Goal: Information Seeking & Learning: Learn about a topic

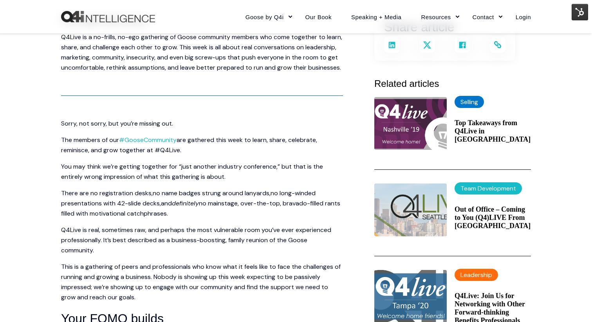
scroll to position [180, 0]
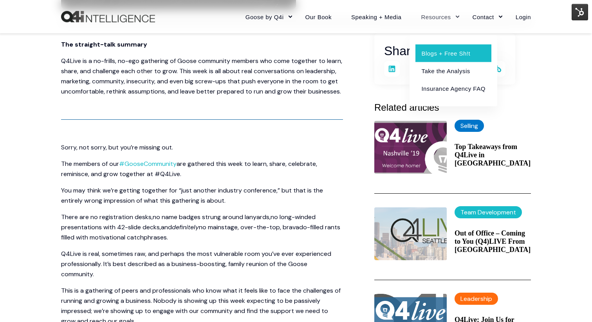
click at [432, 55] on link "Blogs + Free Sh!t" at bounding box center [454, 53] width 76 height 18
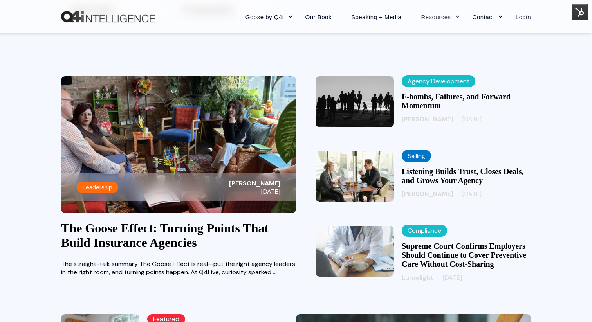
scroll to position [223, 0]
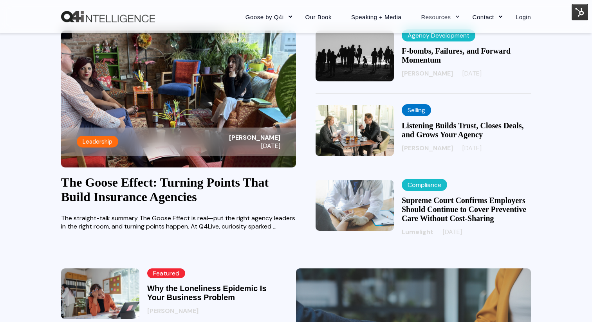
click at [192, 196] on link "The Goose Effect: Turning Points That Build Insurance Agencies" at bounding box center [165, 189] width 208 height 29
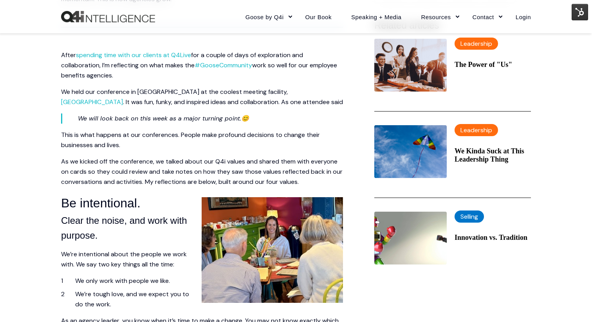
scroll to position [262, 0]
click at [583, 10] on img at bounding box center [580, 12] width 16 height 16
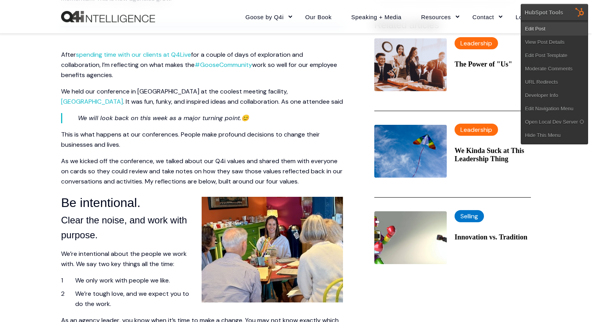
click at [541, 30] on link "Edit Post" at bounding box center [554, 28] width 67 height 13
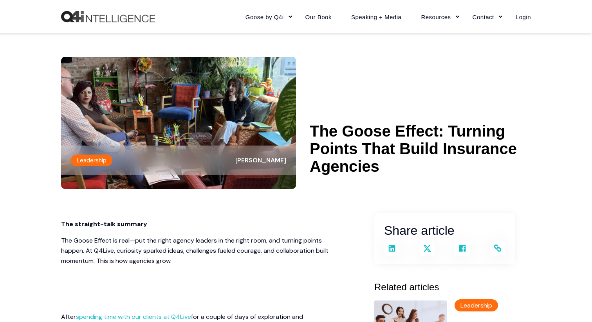
scroll to position [261, 0]
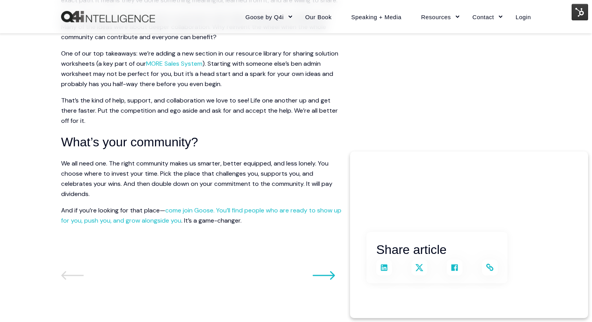
scroll to position [1424, 0]
click at [584, 13] on img at bounding box center [580, 12] width 16 height 16
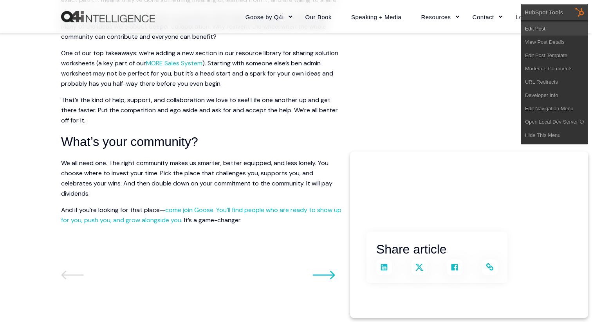
click at [556, 30] on link "Edit Post" at bounding box center [554, 28] width 67 height 13
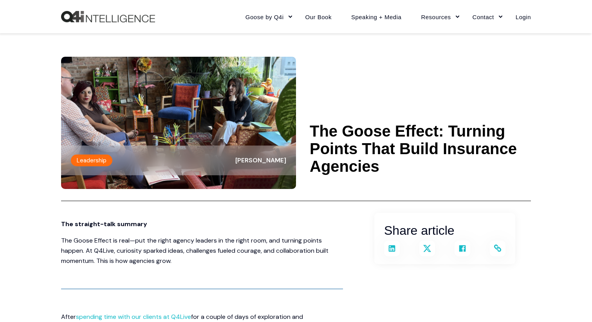
scroll to position [1423, 0]
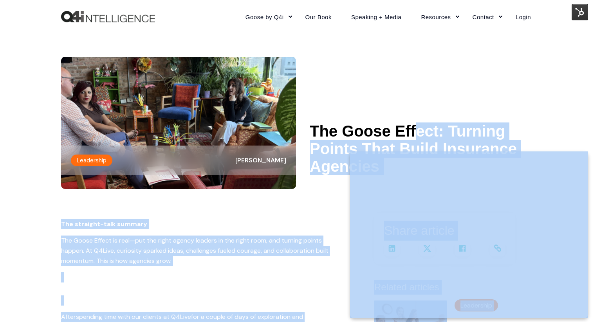
drag, startPoint x: 313, startPoint y: 130, endPoint x: 469, endPoint y: 152, distance: 157.4
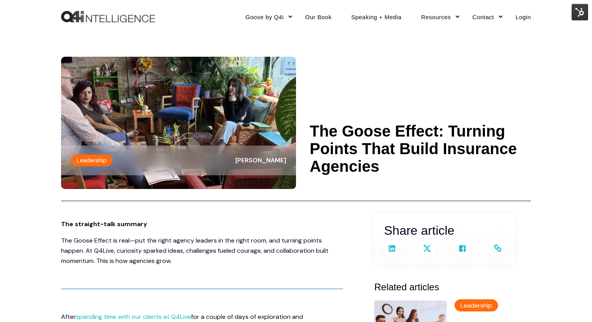
click at [392, 166] on h1 "The Goose Effect: Turning Points That Build Insurance Agencies" at bounding box center [420, 149] width 221 height 53
drag, startPoint x: 380, startPoint y: 169, endPoint x: 306, endPoint y: 128, distance: 84.1
click at [306, 128] on header "Leadership [PERSON_NAME] The Goose Effect: Turning Points That Build Insurance …" at bounding box center [296, 117] width 470 height 168
copy h1 "The Goose Effect: Turning Points That Build Insurance Agencies"
